Goal: Browse casually

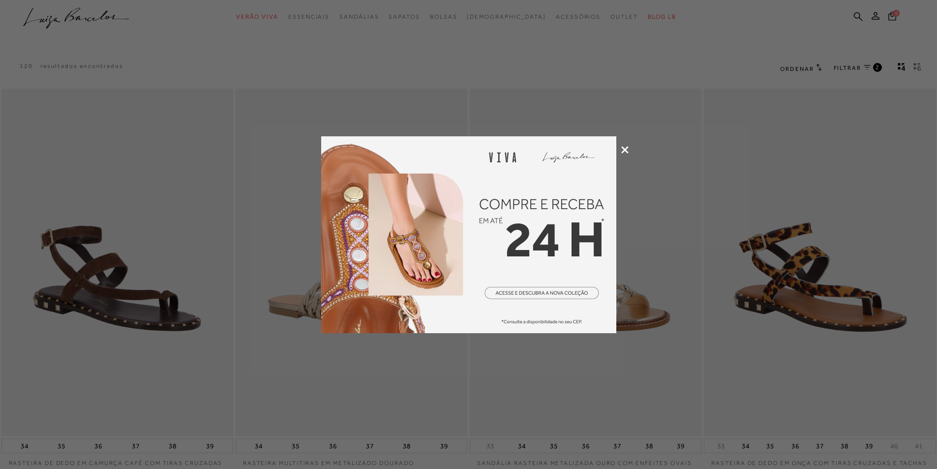
click at [624, 150] on icon at bounding box center [624, 149] width 7 height 7
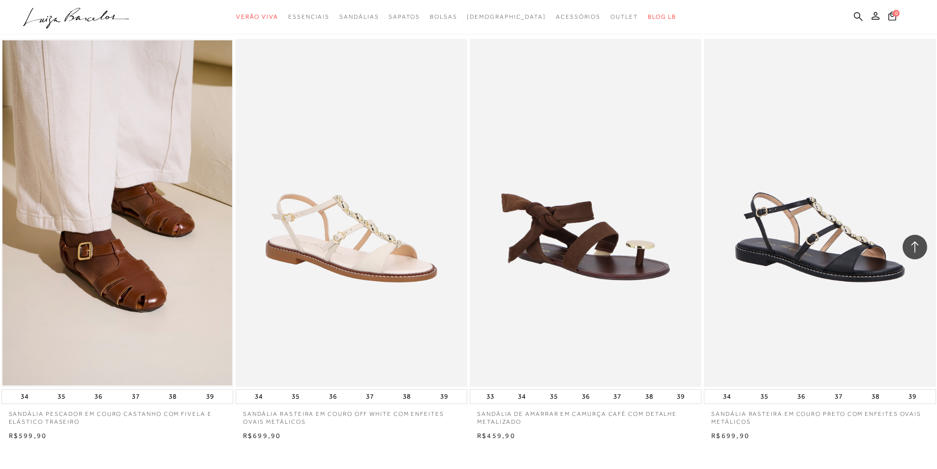
scroll to position [1033, 0]
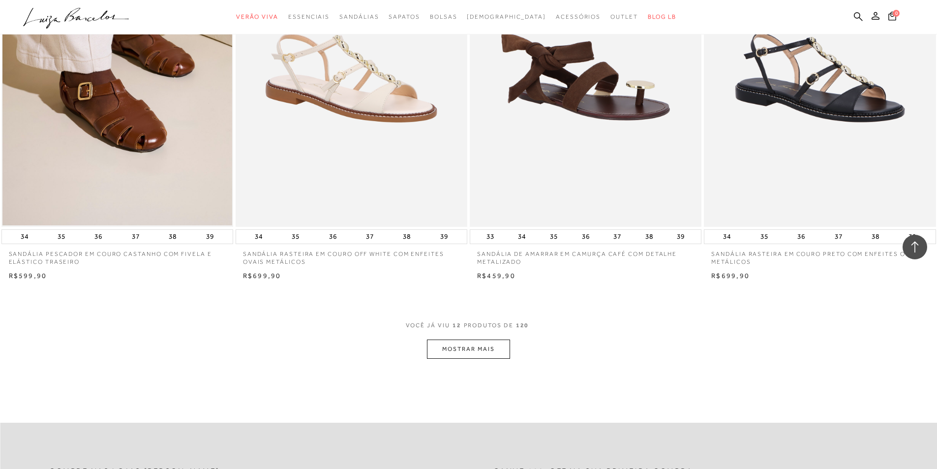
click at [475, 354] on button "MOSTRAR MAIS" at bounding box center [468, 348] width 83 height 19
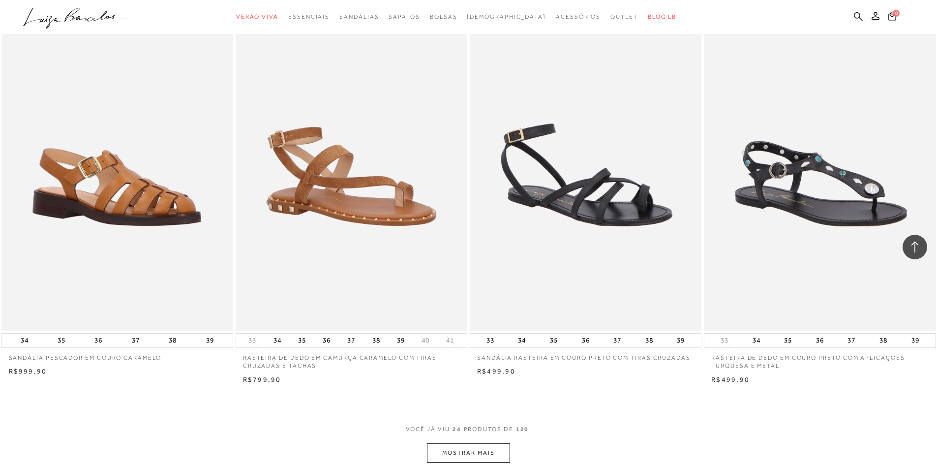
scroll to position [2360, 0]
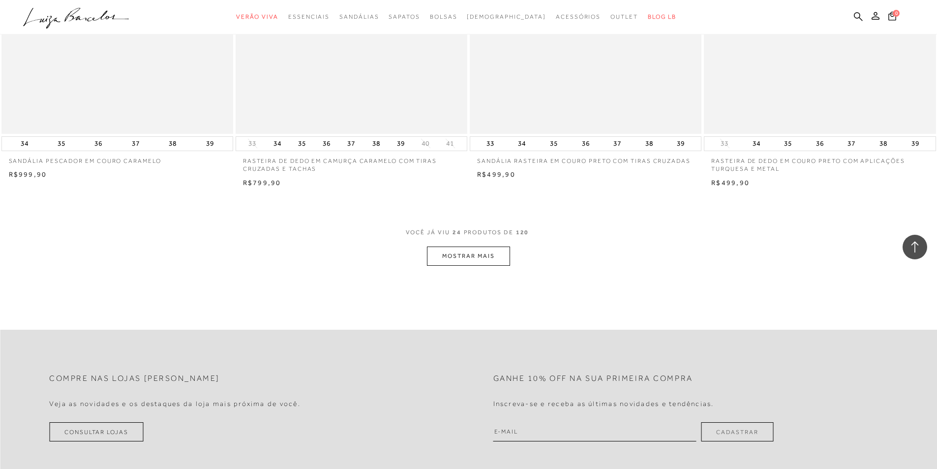
click at [497, 253] on button "MOSTRAR MAIS" at bounding box center [468, 255] width 83 height 19
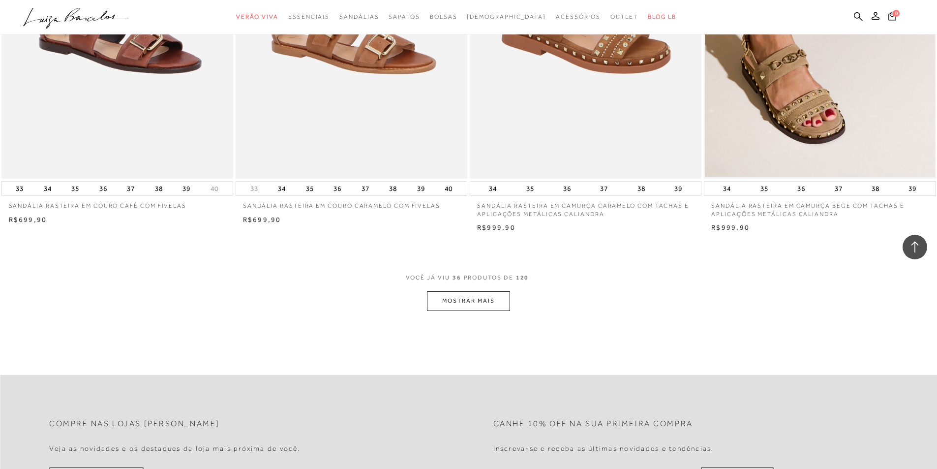
scroll to position [3639, 0]
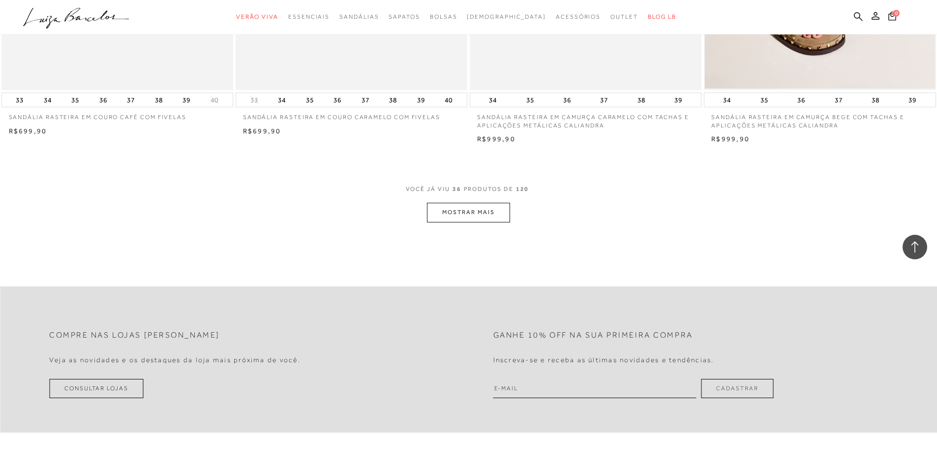
click at [446, 212] on button "MOSTRAR MAIS" at bounding box center [468, 212] width 83 height 19
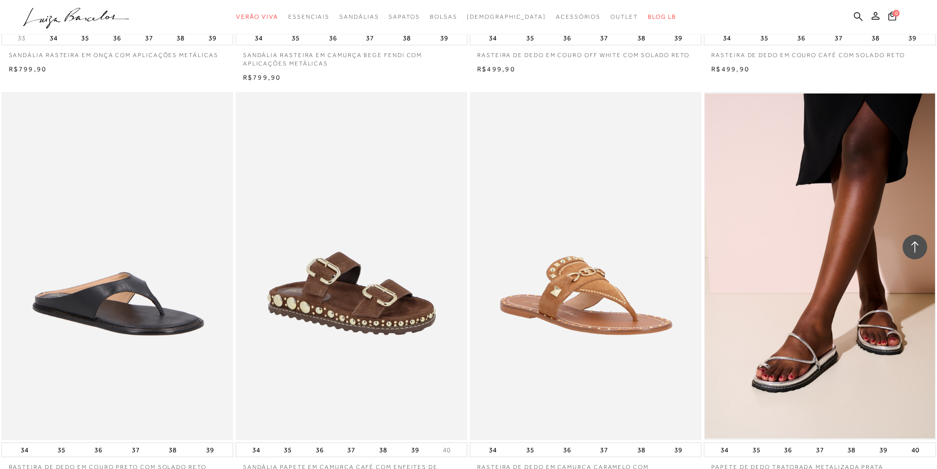
scroll to position [4770, 0]
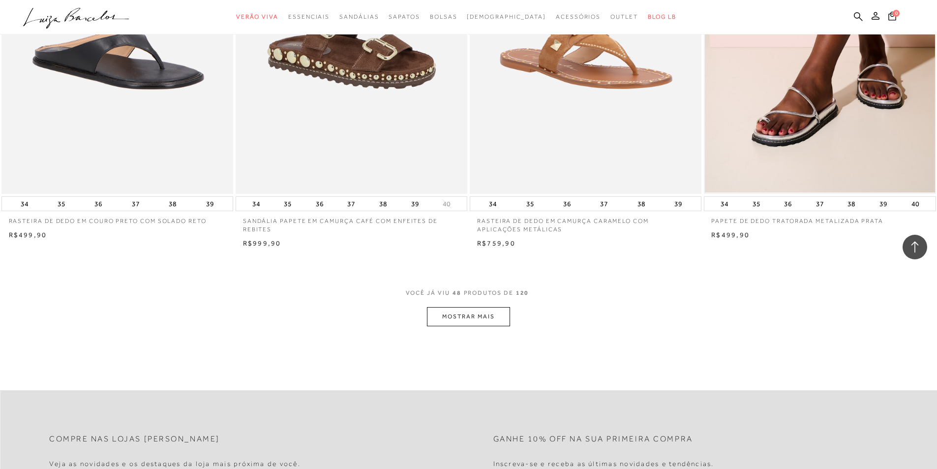
click at [451, 313] on button "MOSTRAR MAIS" at bounding box center [468, 316] width 83 height 19
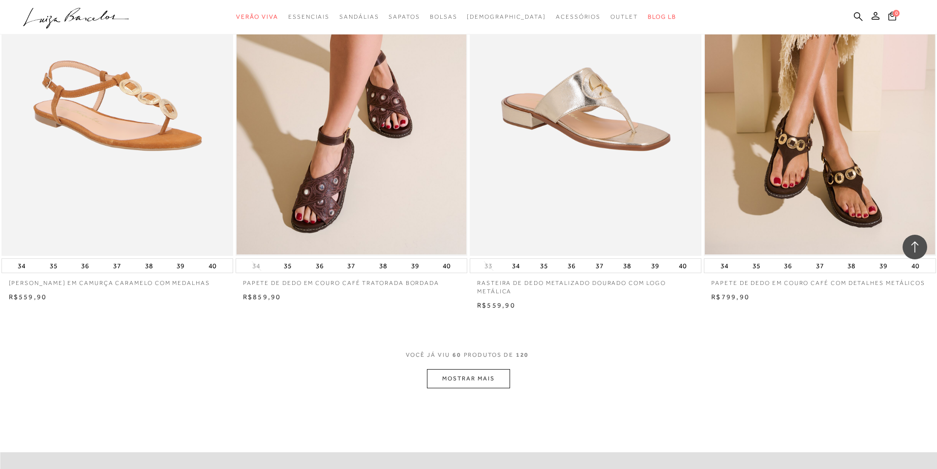
scroll to position [6048, 0]
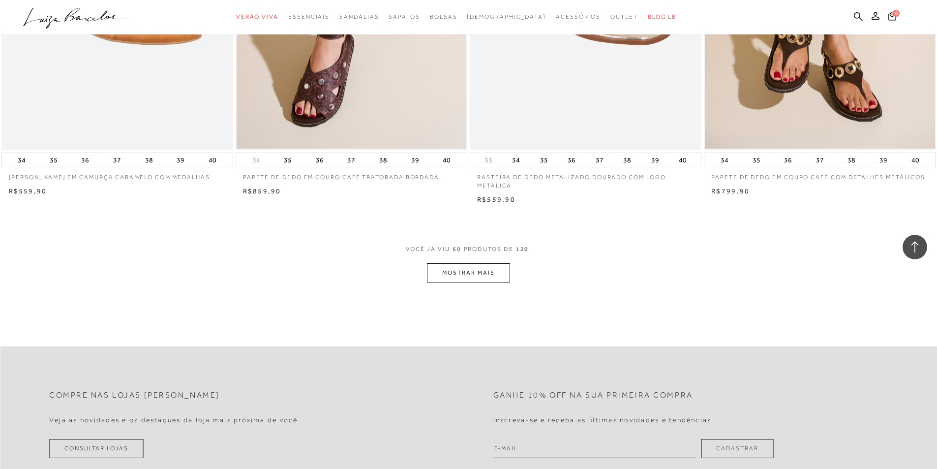
click at [477, 274] on button "MOSTRAR MAIS" at bounding box center [468, 272] width 83 height 19
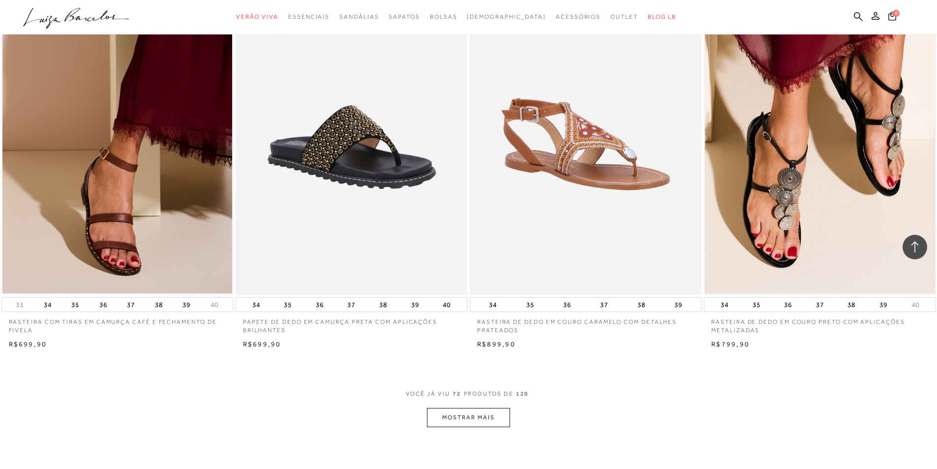
scroll to position [7278, 0]
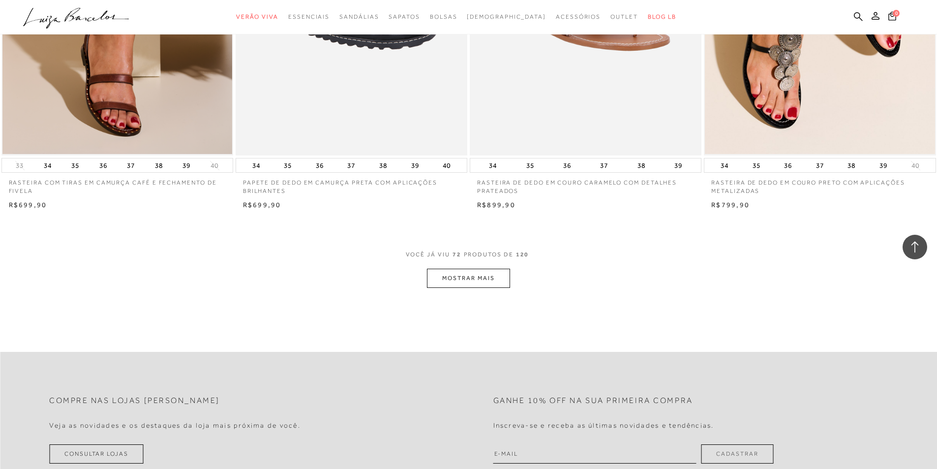
click at [458, 269] on button "MOSTRAR MAIS" at bounding box center [468, 277] width 83 height 19
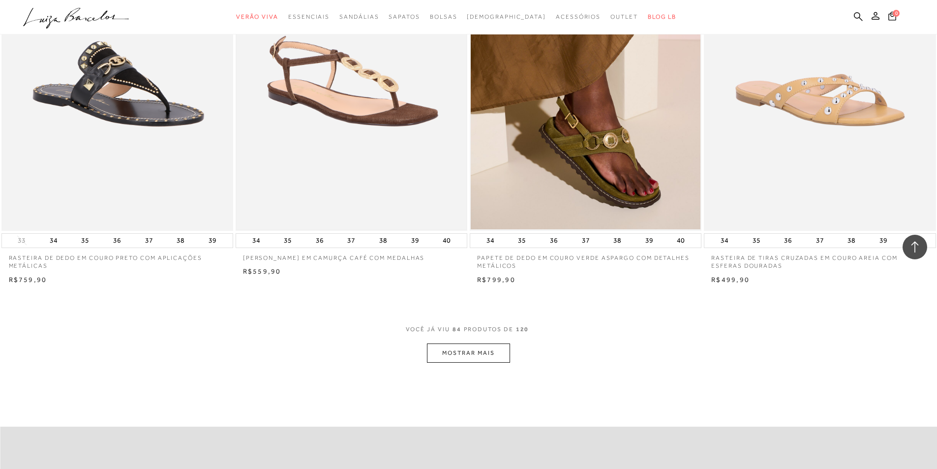
scroll to position [8507, 0]
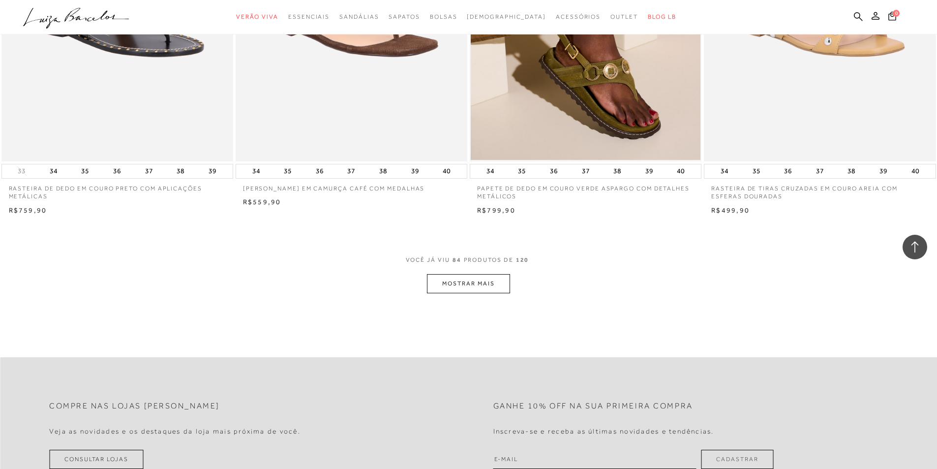
click at [469, 283] on button "MOSTRAR MAIS" at bounding box center [468, 283] width 83 height 19
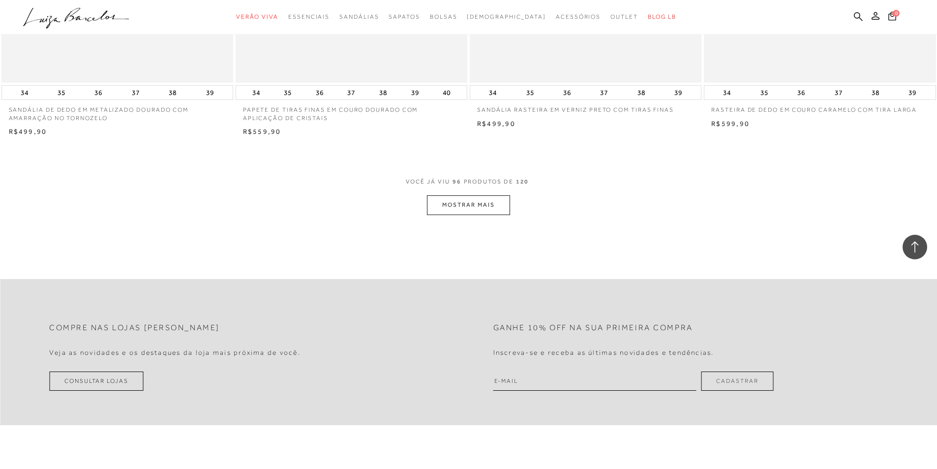
scroll to position [9835, 0]
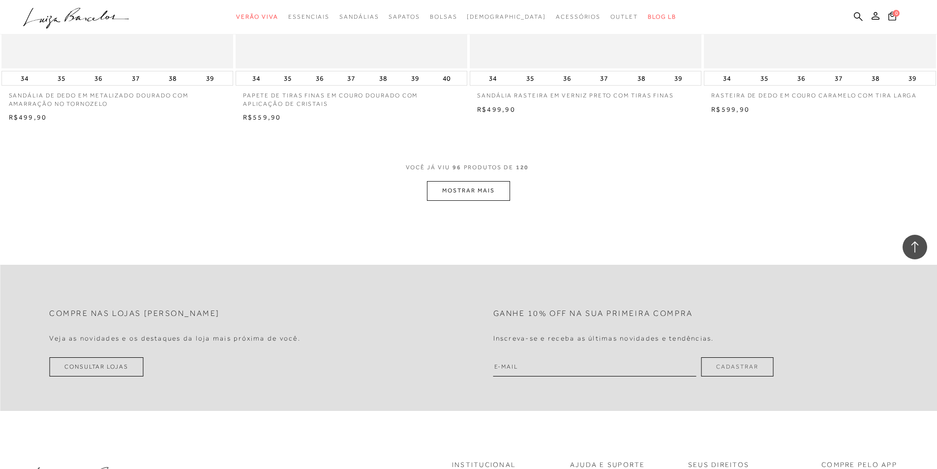
click at [490, 188] on button "MOSTRAR MAIS" at bounding box center [468, 190] width 83 height 19
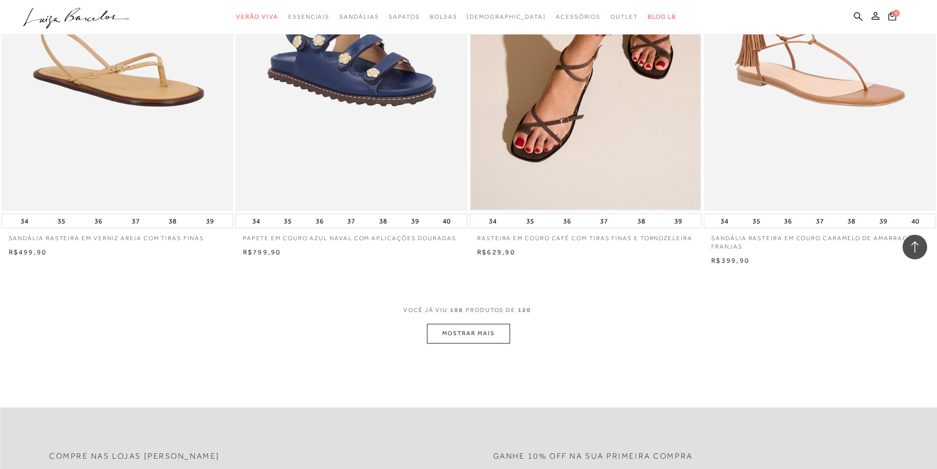
scroll to position [11064, 0]
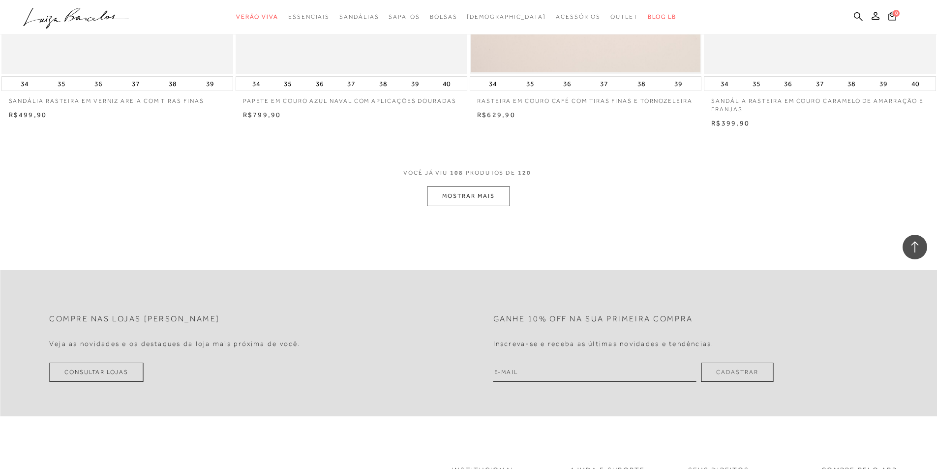
click at [463, 196] on button "MOSTRAR MAIS" at bounding box center [468, 195] width 83 height 19
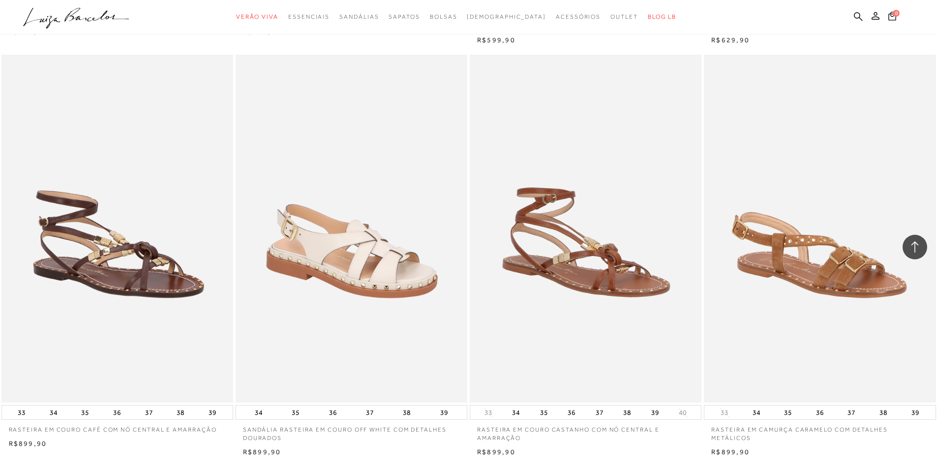
scroll to position [11900, 0]
